Goal: Task Accomplishment & Management: Complete application form

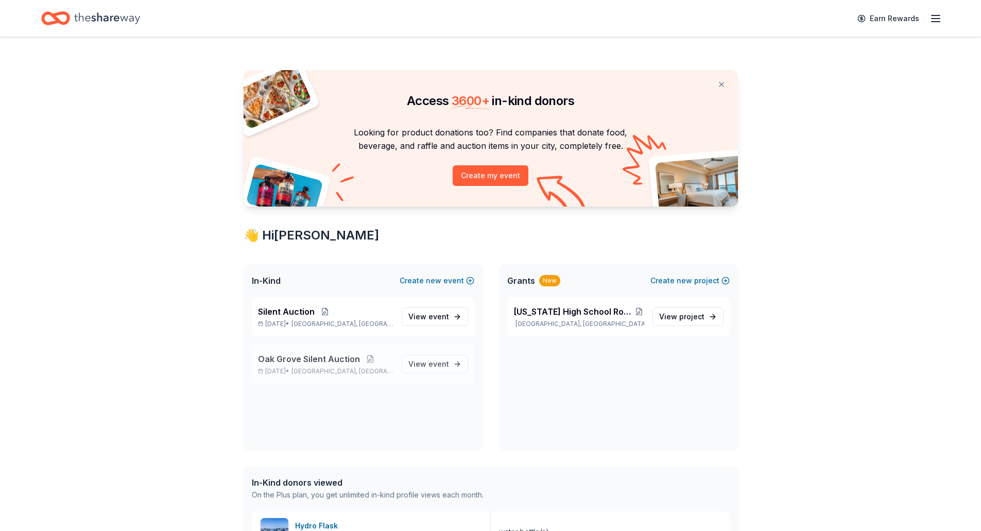
click at [397, 365] on div "Oak Grove Silent Auction [DATE] • [GEOGRAPHIC_DATA], [GEOGRAPHIC_DATA] View eve…" at bounding box center [363, 363] width 222 height 39
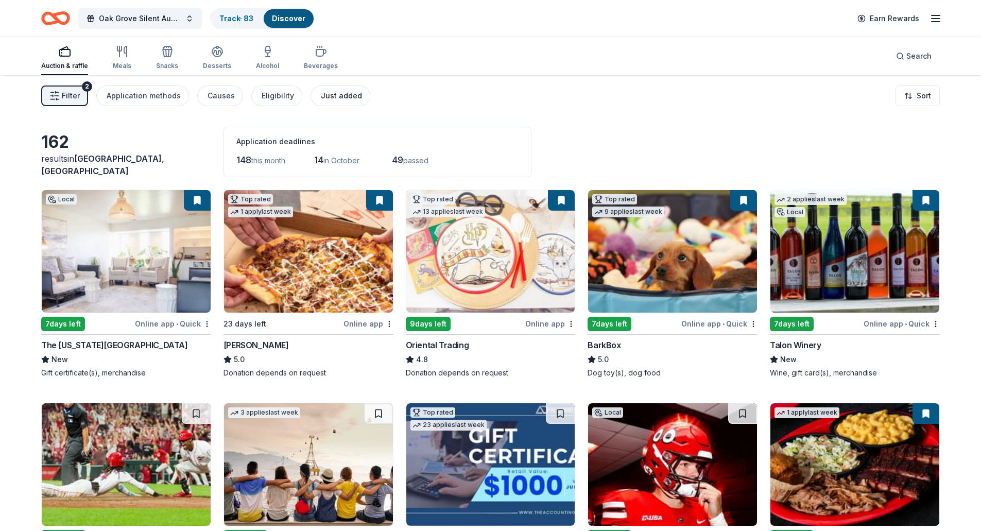
click at [343, 93] on div "Just added" at bounding box center [341, 96] width 41 height 12
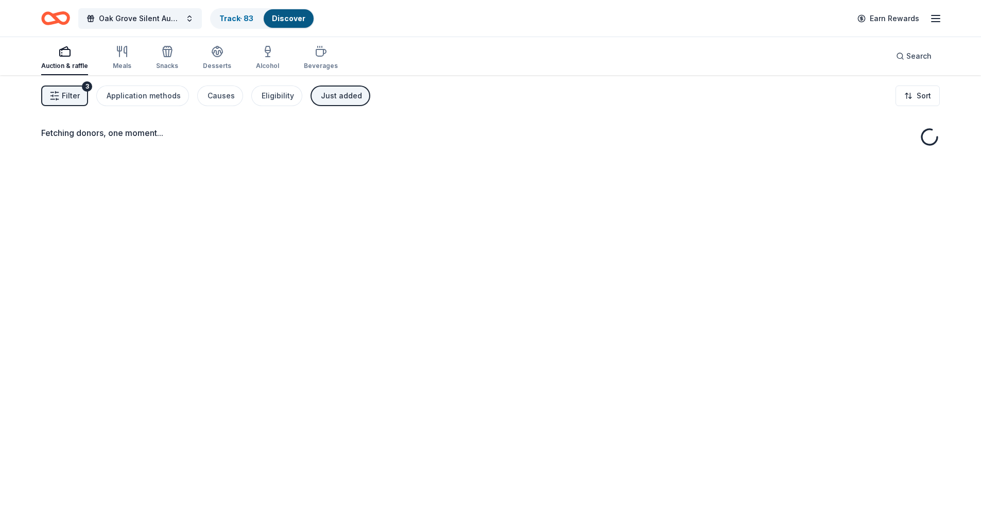
click at [58, 97] on icon "button" at bounding box center [54, 96] width 10 height 10
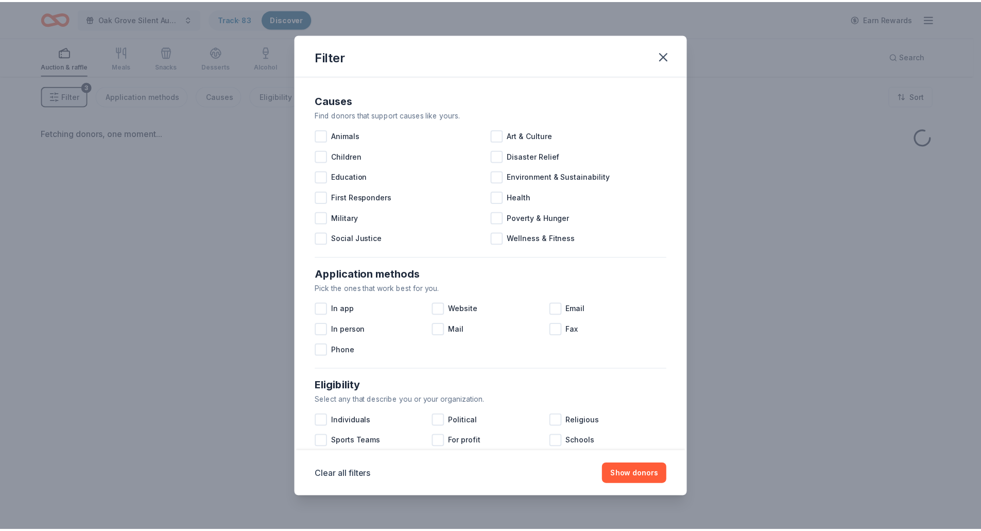
scroll to position [303, 0]
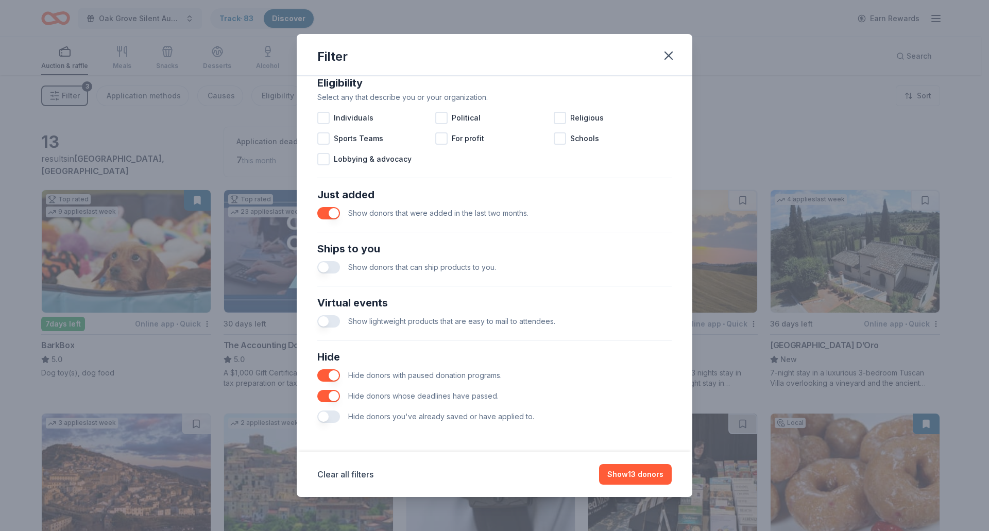
click at [336, 415] on button "button" at bounding box center [328, 416] width 23 height 12
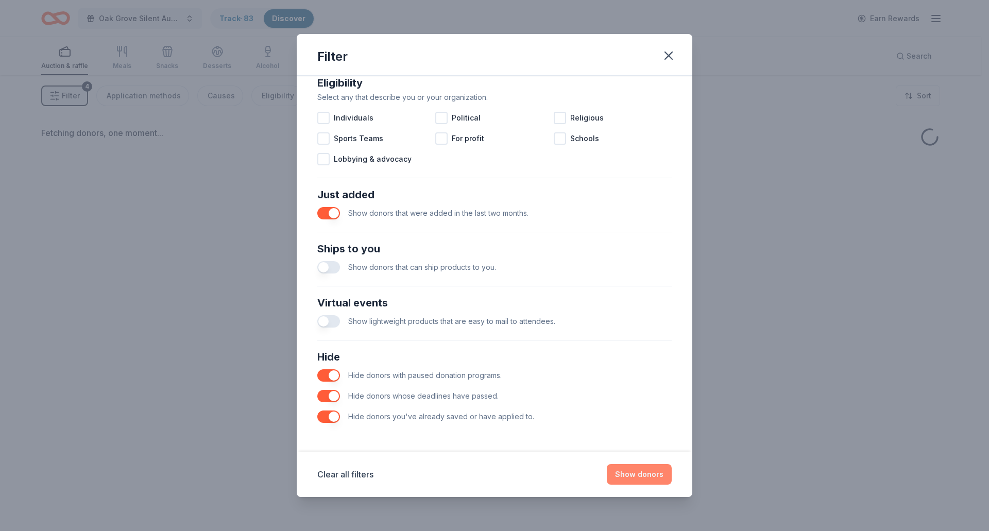
click at [653, 478] on button "Show donors" at bounding box center [639, 474] width 65 height 21
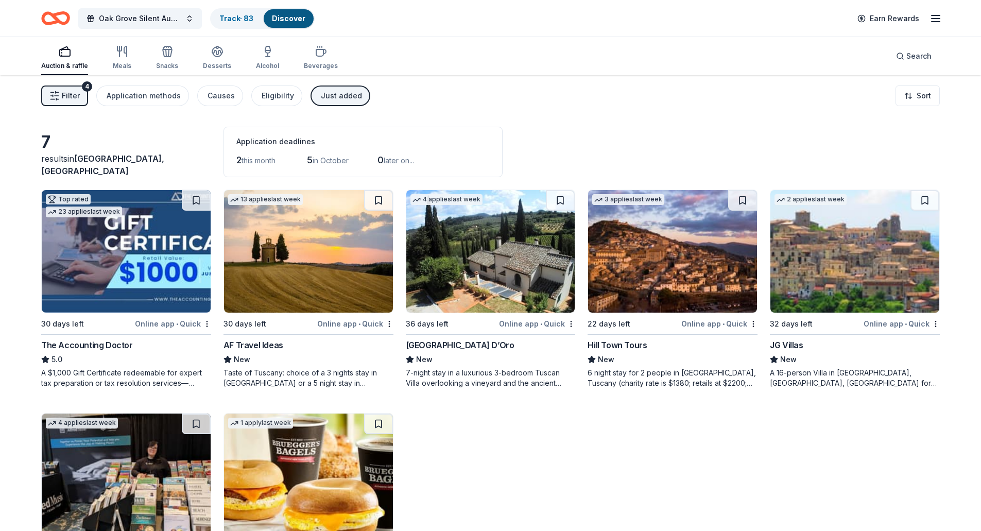
click at [332, 98] on div "Just added" at bounding box center [341, 96] width 41 height 12
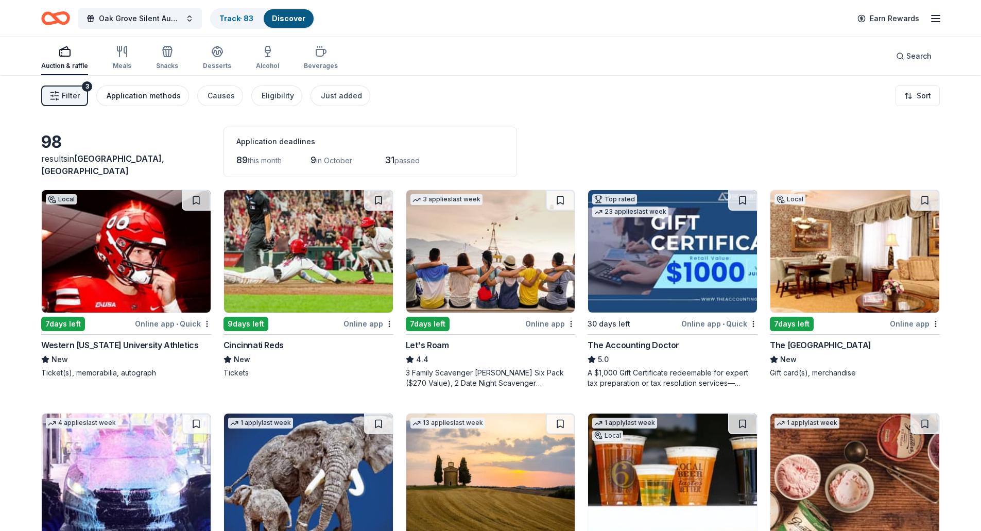
click at [168, 97] on div "Application methods" at bounding box center [144, 96] width 74 height 12
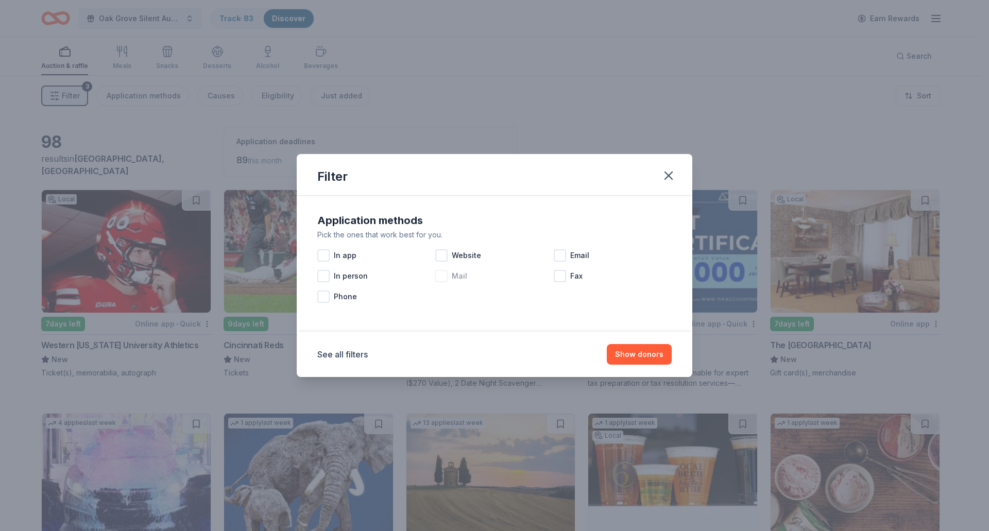
click at [445, 275] on div at bounding box center [441, 276] width 12 height 12
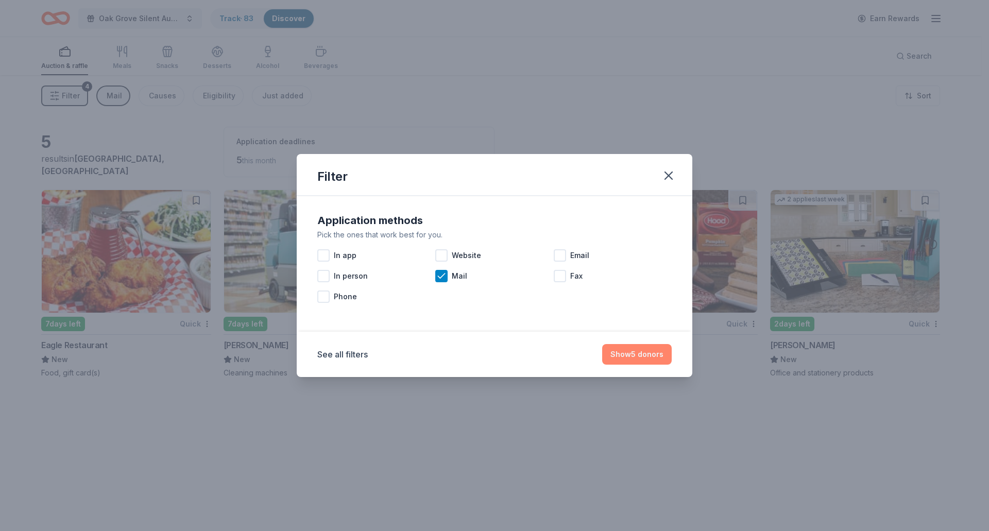
click at [641, 355] on button "Show 5 donors" at bounding box center [637, 354] width 70 height 21
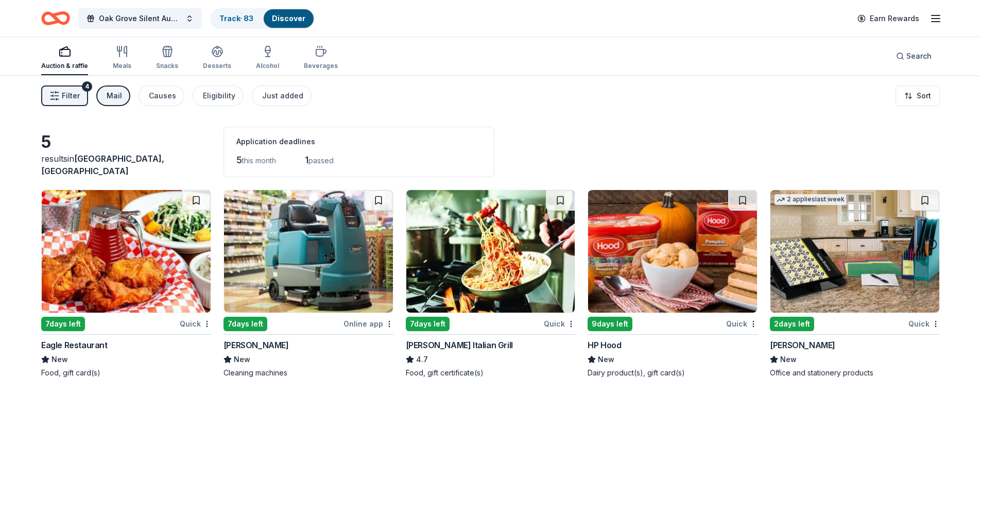
click at [628, 272] on img at bounding box center [672, 251] width 169 height 123
click at [108, 97] on div "Mail" at bounding box center [114, 96] width 15 height 12
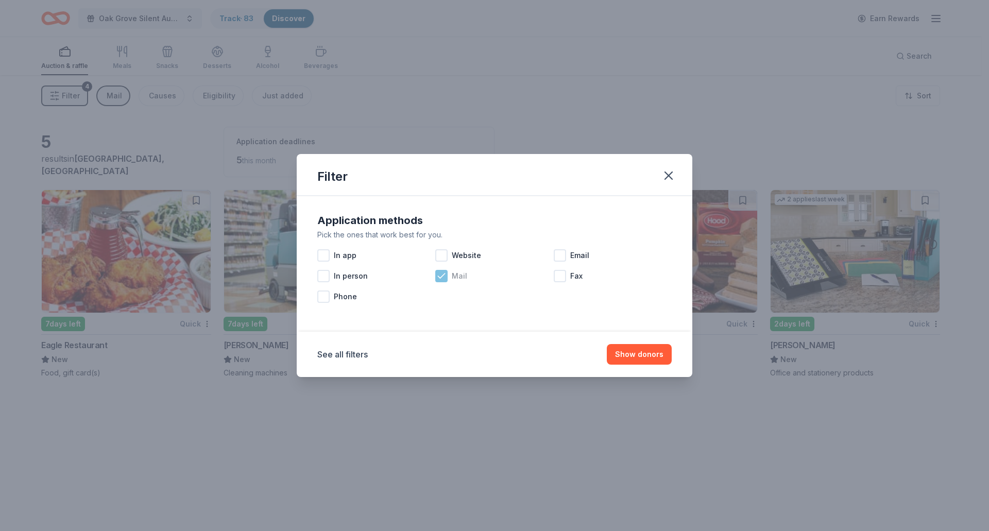
drag, startPoint x: 444, startPoint y: 275, endPoint x: 531, endPoint y: 315, distance: 95.4
click at [446, 275] on icon at bounding box center [441, 276] width 10 height 10
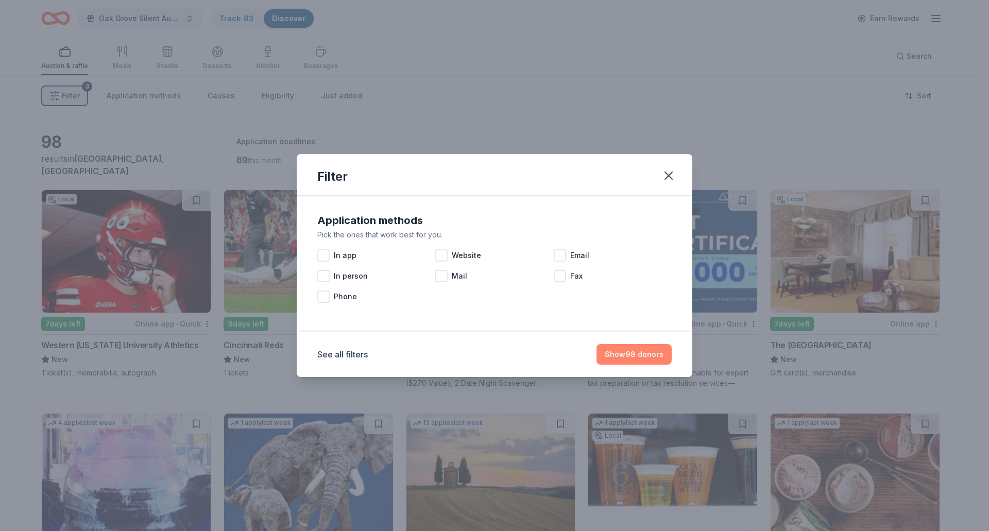
click at [627, 353] on button "Show 98 donors" at bounding box center [633, 354] width 75 height 21
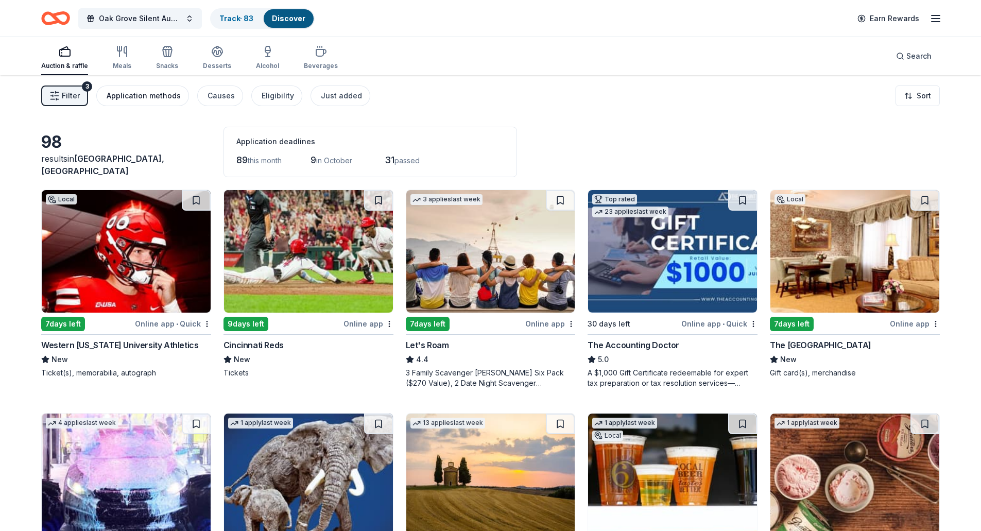
click at [115, 98] on div "Application methods" at bounding box center [144, 96] width 74 height 12
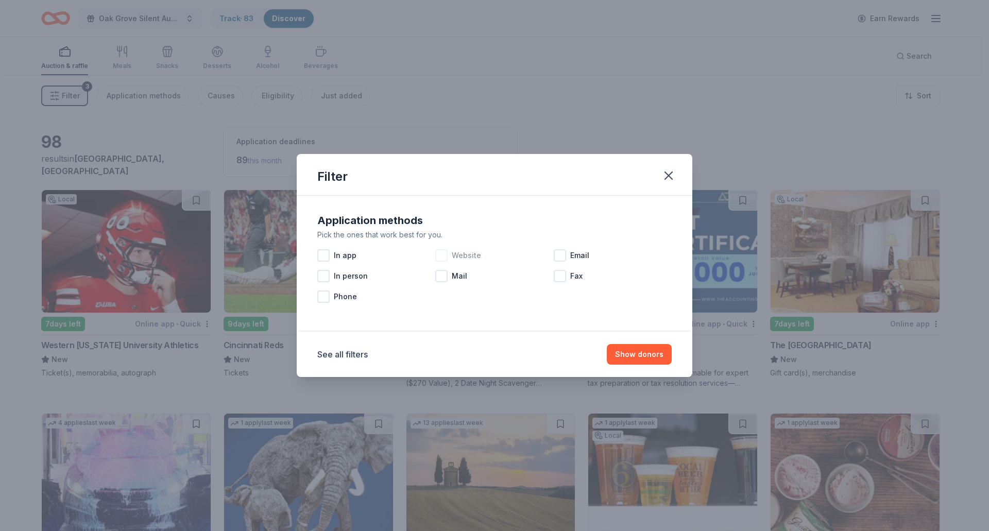
click at [473, 253] on span "Website" at bounding box center [466, 255] width 29 height 12
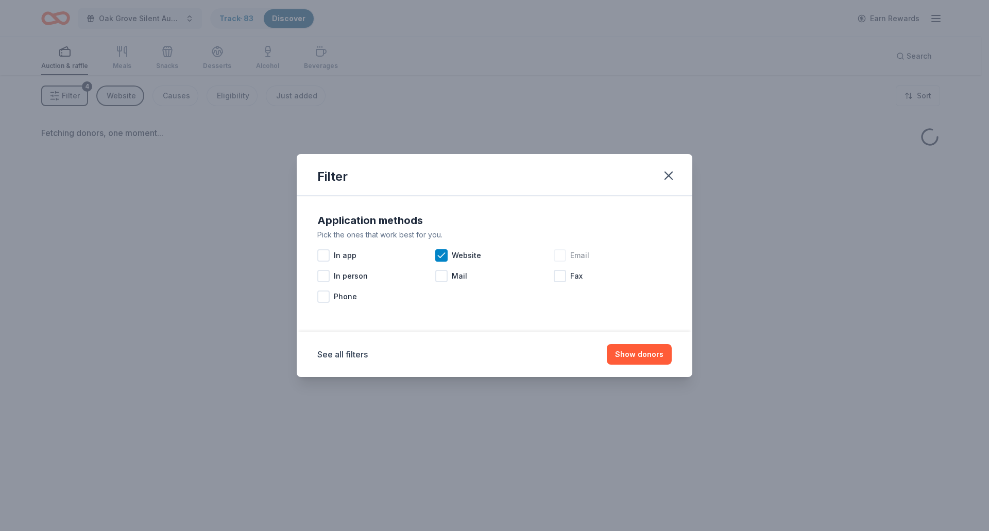
click at [574, 255] on span "Email" at bounding box center [579, 255] width 19 height 12
click at [628, 359] on button "Show donors" at bounding box center [639, 354] width 65 height 21
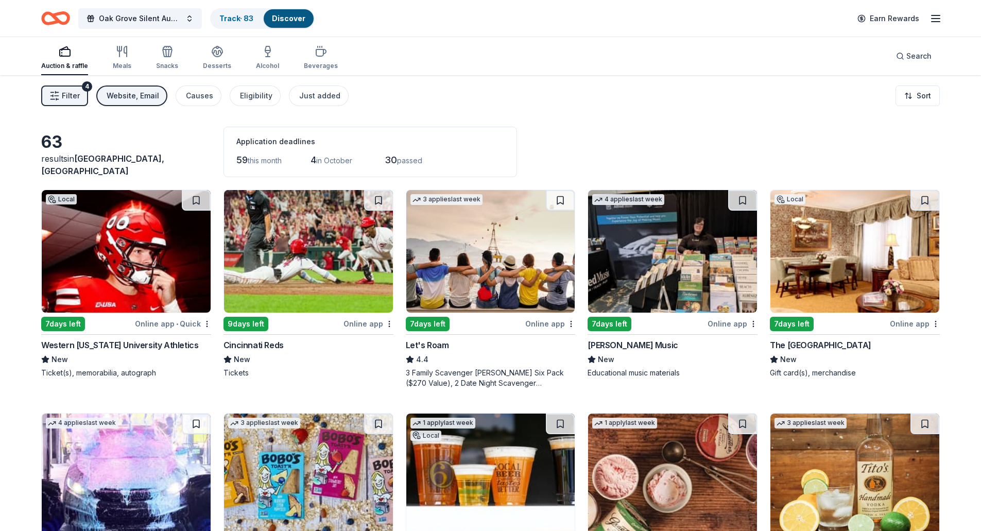
click at [316, 268] on img at bounding box center [308, 251] width 169 height 123
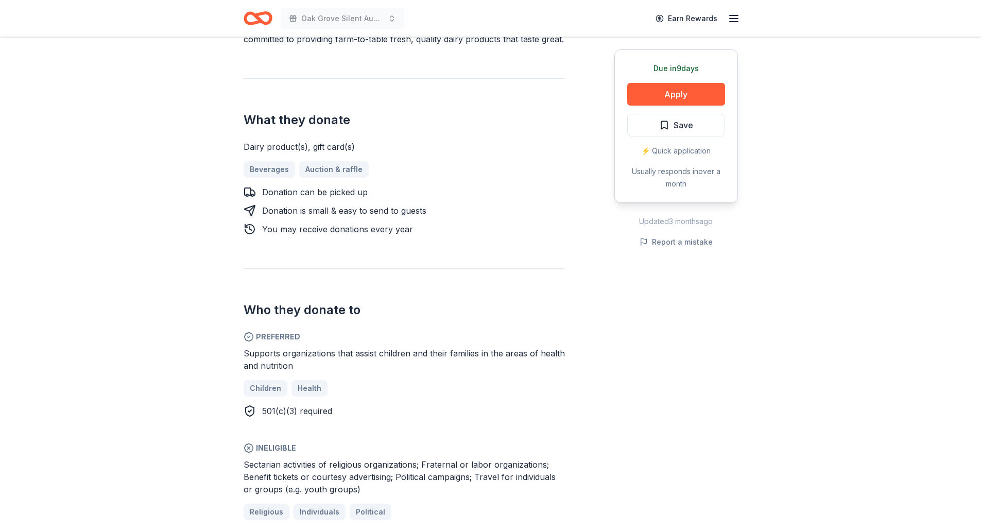
scroll to position [360, 0]
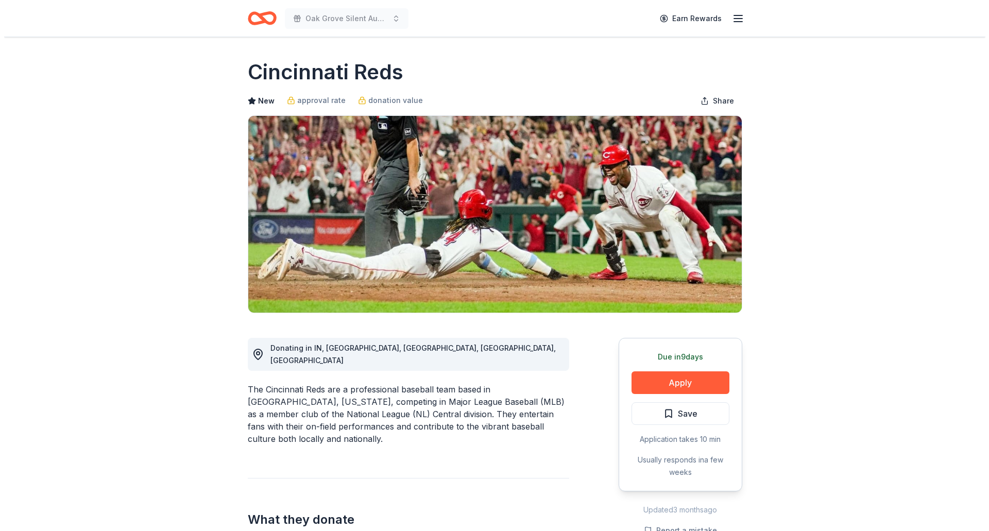
scroll to position [206, 0]
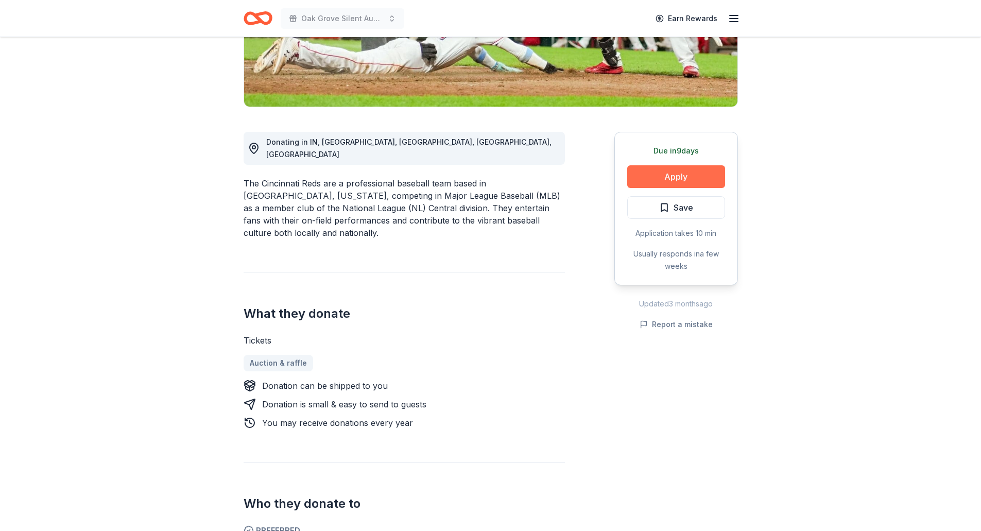
click at [680, 186] on button "Apply" at bounding box center [676, 176] width 98 height 23
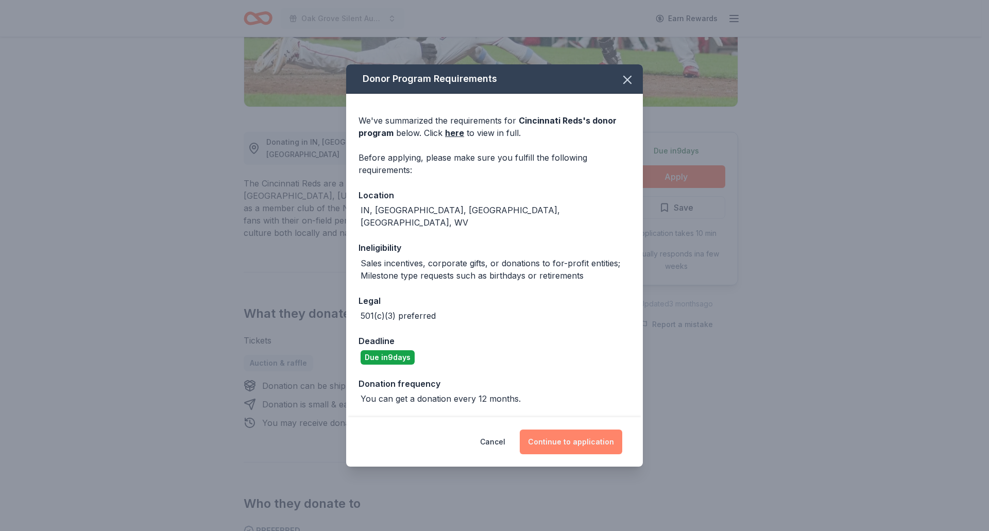
click at [567, 433] on button "Continue to application" at bounding box center [571, 441] width 102 height 25
